Goal: Browse casually

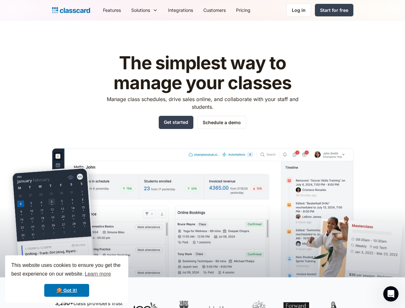
click at [202, 154] on img at bounding box center [202, 222] width 301 height 148
click at [67, 279] on div "This website uses cookies to ensure you get the best experience on our website.…" at bounding box center [66, 278] width 123 height 47
click at [225, 10] on nav "Features Resources Blog The latest industry news, updates and info. Customer st…" at bounding box center [225, 10] width 255 height 14
click at [126, 10] on div "Solutions Sports academy Swim school Dance studio Gymnastics Music school Marti…" at bounding box center [144, 10] width 37 height 14
click at [391, 293] on icon "Open Intercom Messenger" at bounding box center [390, 293] width 11 height 11
